Goal: Task Accomplishment & Management: Complete application form

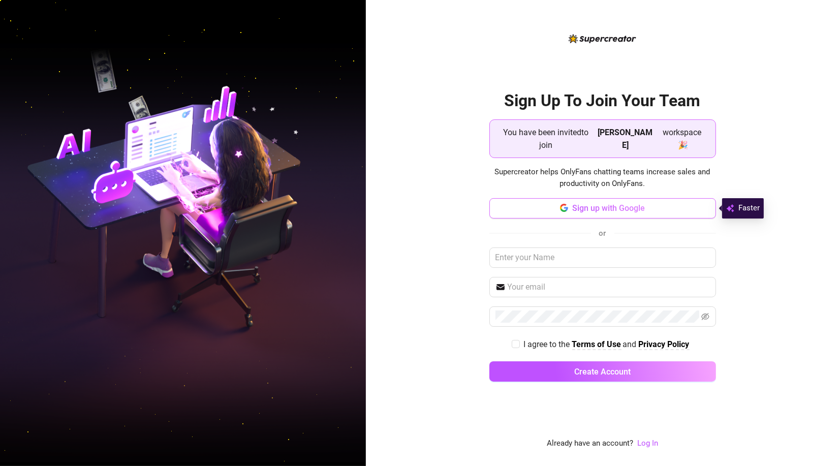
click at [593, 209] on span "Sign up with Google" at bounding box center [608, 208] width 73 height 10
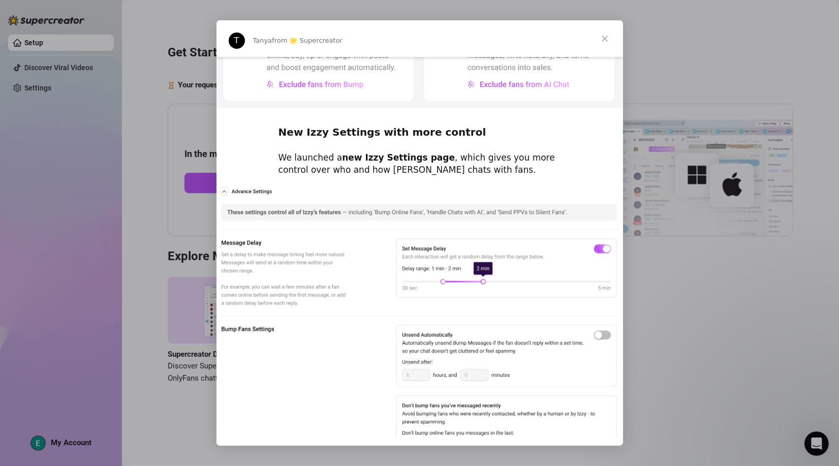
scroll to position [149, 0]
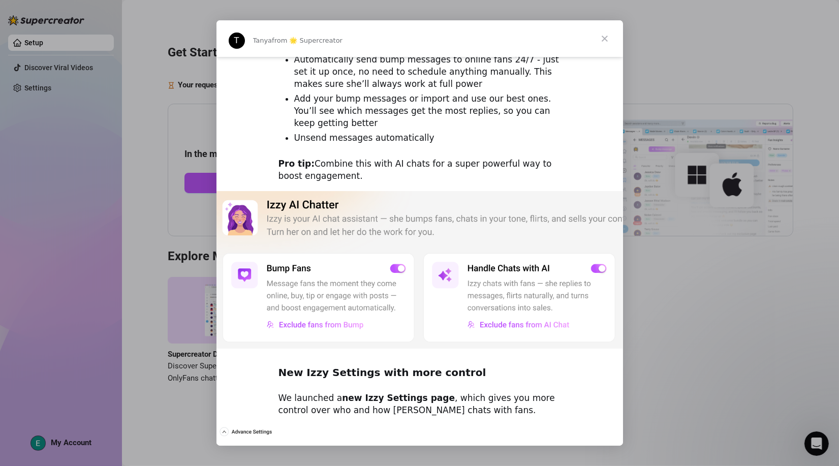
click at [598, 39] on span "Close" at bounding box center [605, 38] width 37 height 37
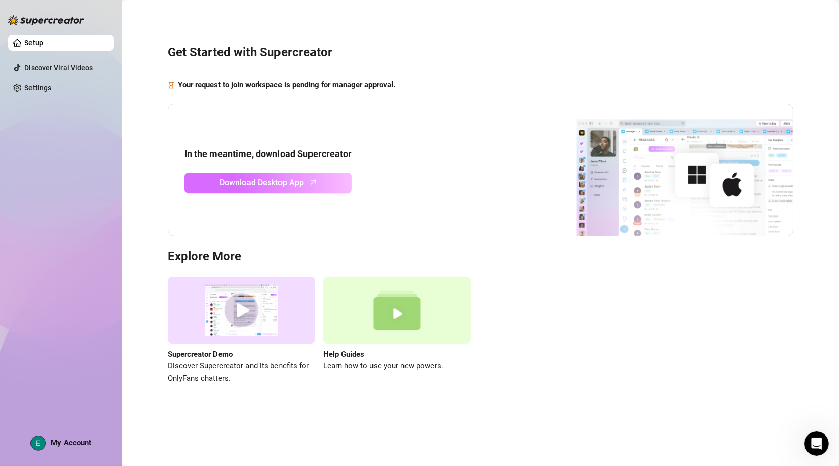
click at [283, 188] on span "Download Desktop App" at bounding box center [262, 182] width 84 height 13
click at [39, 40] on link "Setup" at bounding box center [33, 43] width 19 height 8
